Goal: Download file/media

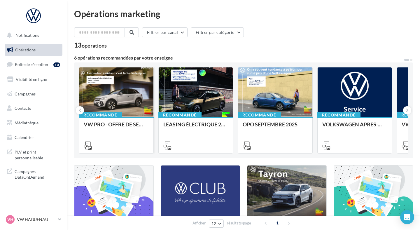
click at [126, 95] on div at bounding box center [116, 92] width 74 height 50
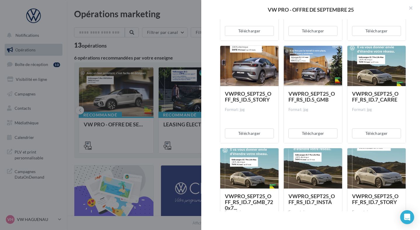
scroll to position [1111, 0]
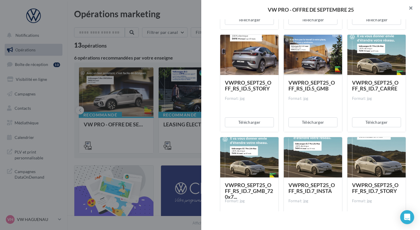
click at [409, 4] on button "button" at bounding box center [408, 9] width 23 height 18
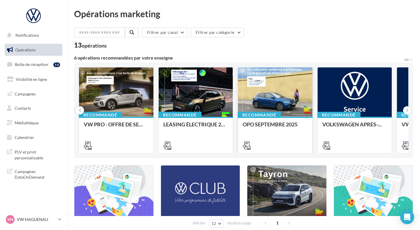
click at [248, 99] on div at bounding box center [275, 92] width 74 height 50
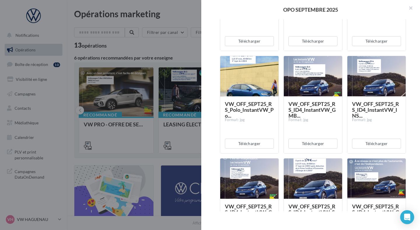
scroll to position [405, 0]
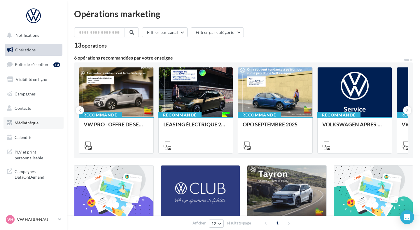
click at [40, 121] on link "Médiathèque" at bounding box center [34, 123] width 60 height 12
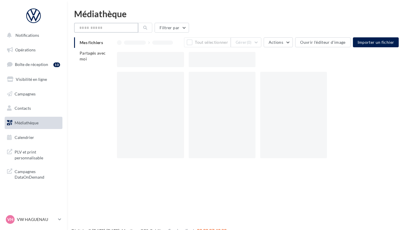
click at [108, 28] on input "text" at bounding box center [106, 28] width 64 height 10
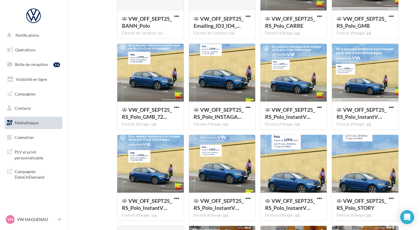
scroll to position [1177, 0]
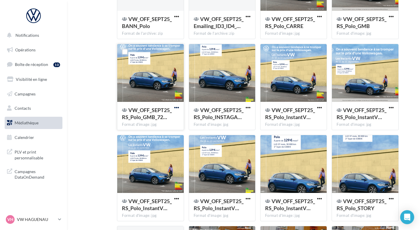
type input "****"
click at [175, 108] on span "button" at bounding box center [176, 107] width 5 height 5
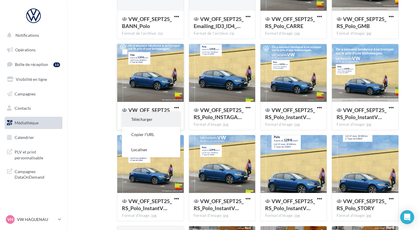
click at [167, 120] on button "Télécharger" at bounding box center [151, 119] width 58 height 15
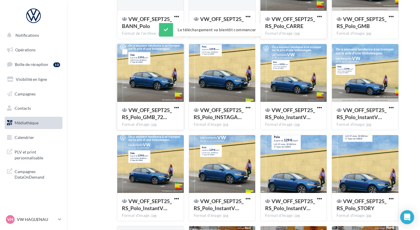
click at [287, 11] on div "VW_OFF_SEPT25_RS_Polo_CARRE Format d'image: jpg" at bounding box center [294, 24] width 66 height 27
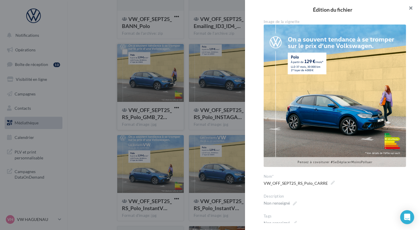
click at [413, 8] on button "button" at bounding box center [408, 9] width 23 height 18
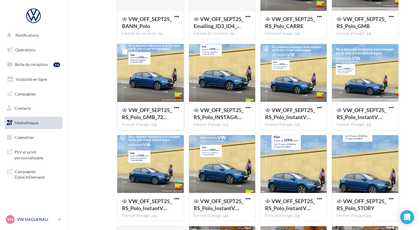
click at [25, 218] on p "VW HAGUENAU" at bounding box center [36, 220] width 39 height 6
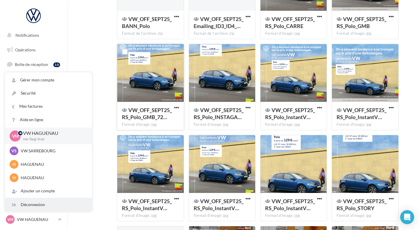
click at [45, 203] on div "Déconnexion" at bounding box center [48, 204] width 87 height 13
